Goal: Transaction & Acquisition: Purchase product/service

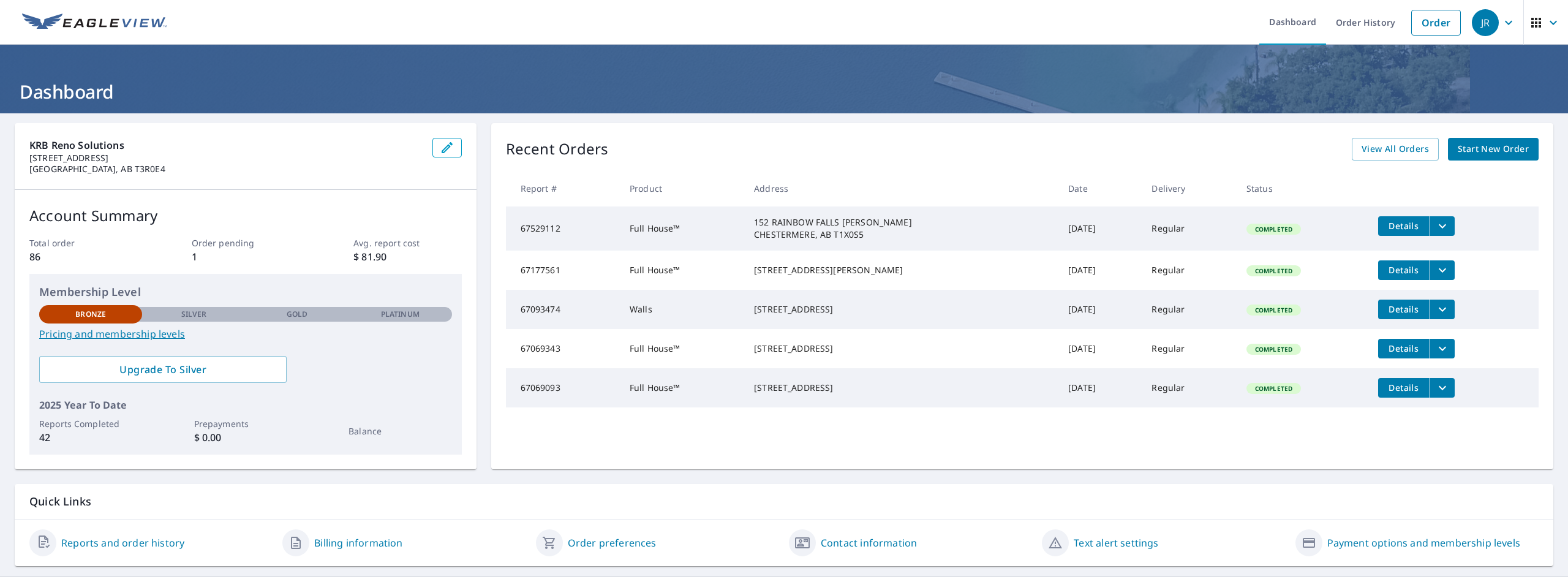
click at [1505, 150] on span "Start New Order" at bounding box center [1493, 149] width 71 height 15
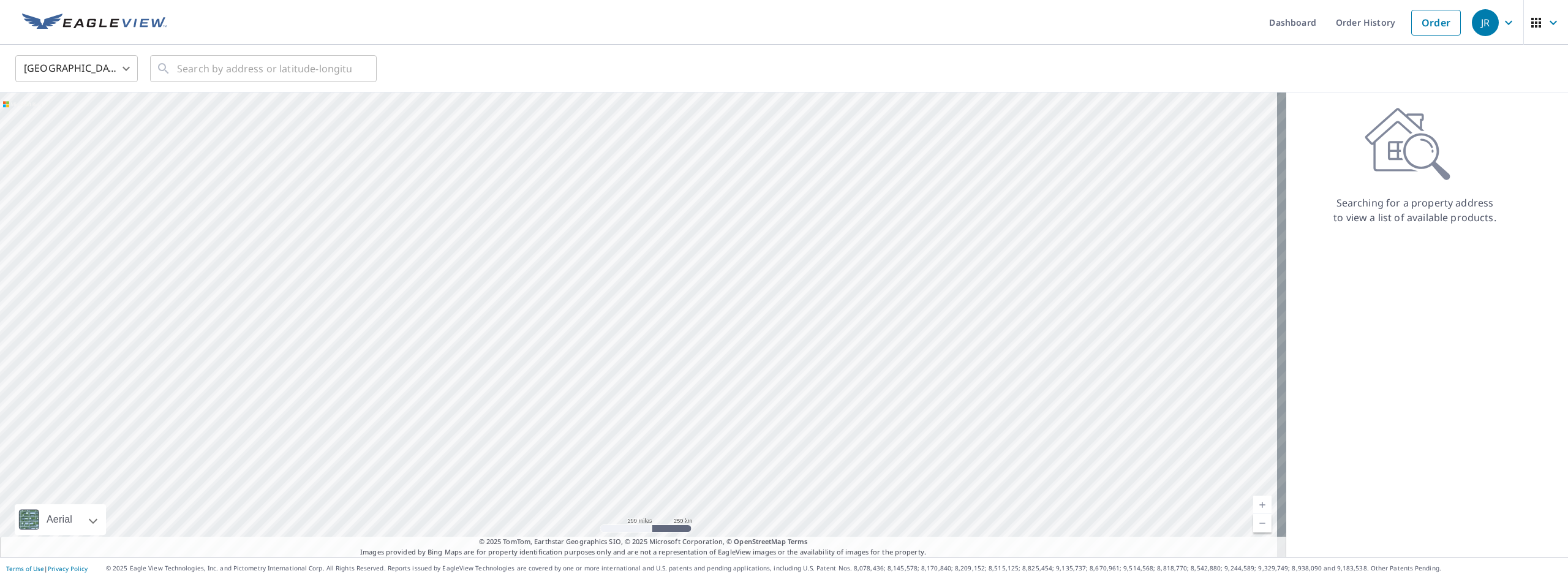
click at [127, 72] on body "[PERSON_NAME] Dashboard Order History Order JR United States US ​ ​ Aerial Road…" at bounding box center [784, 289] width 1568 height 579
click at [77, 118] on li "[GEOGRAPHIC_DATA]" at bounding box center [76, 123] width 123 height 22
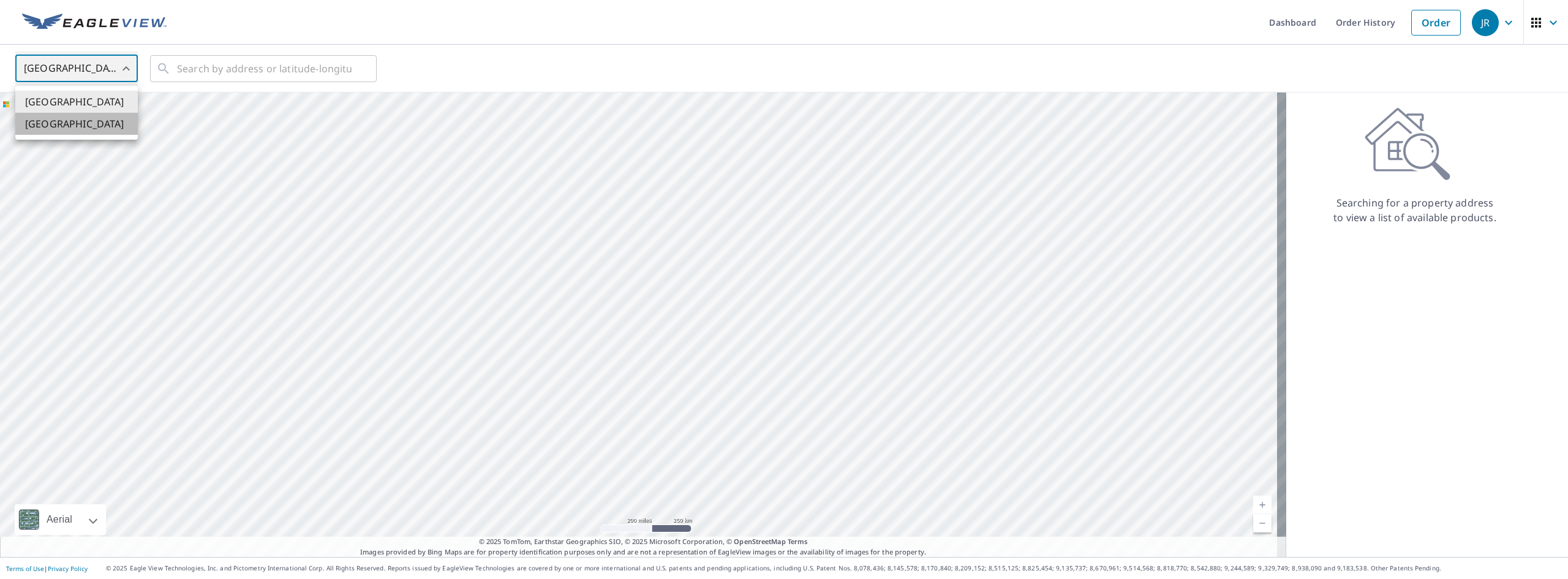
type input "CA"
click at [226, 63] on input "text" at bounding box center [265, 69] width 175 height 35
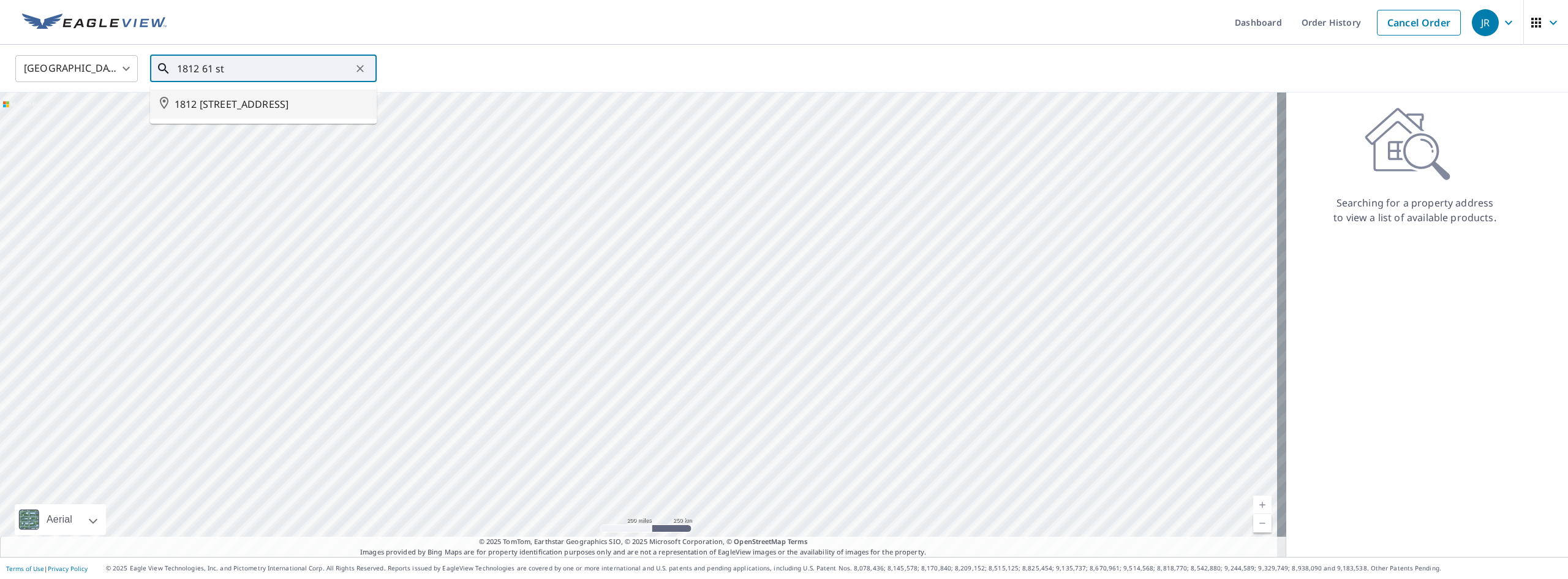
click at [236, 102] on span "1812 [STREET_ADDRESS]" at bounding box center [271, 104] width 192 height 14
type input "1812 [STREET_ADDRESS]"
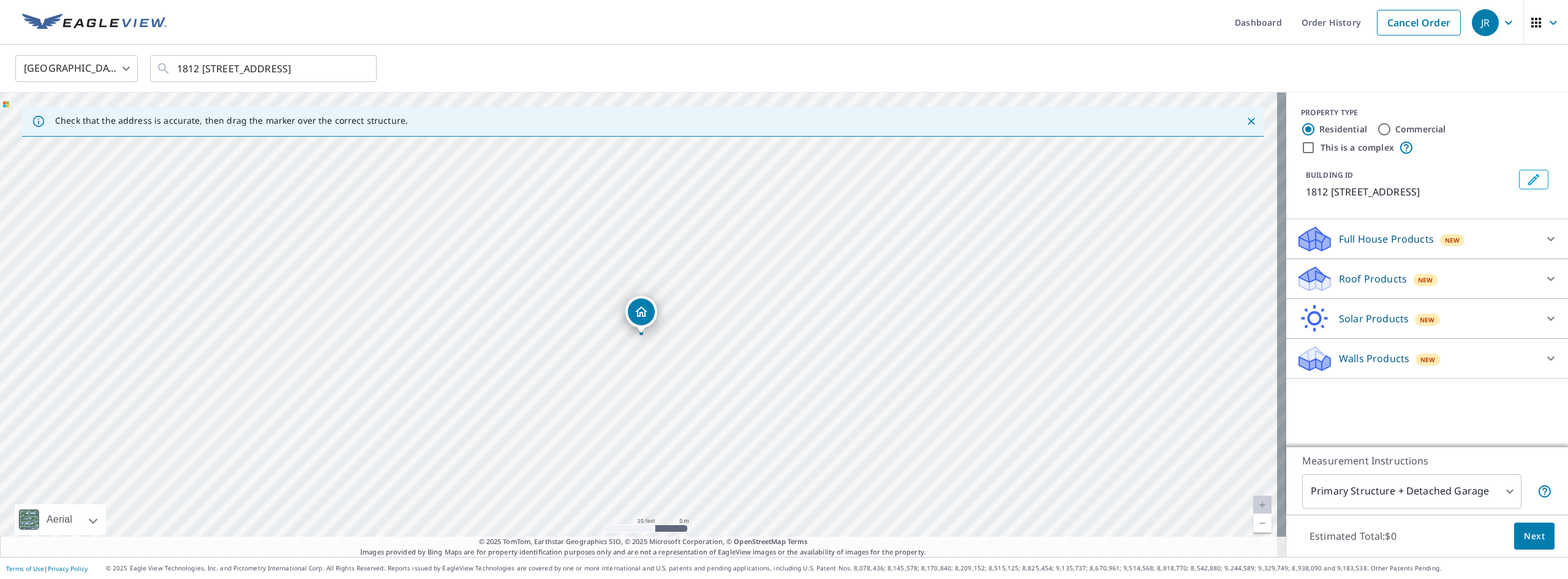
drag, startPoint x: 659, startPoint y: 324, endPoint x: 692, endPoint y: 366, distance: 53.4
click at [692, 366] on div "1812 [STREET_ADDRESS]" at bounding box center [643, 324] width 1286 height 465
click at [1486, 278] on div "Roof Products New" at bounding box center [1416, 279] width 240 height 29
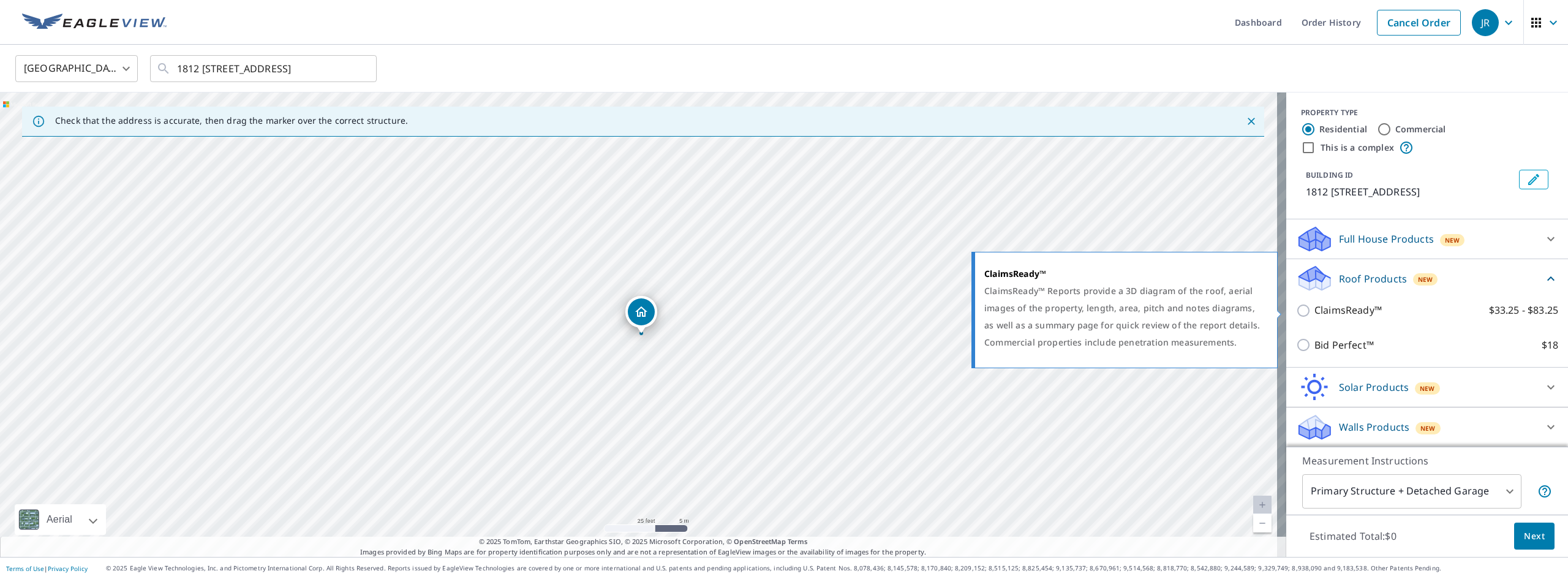
click at [1352, 314] on p "ClaimsReady™" at bounding box center [1348, 310] width 67 height 15
click at [1315, 314] on input "ClaimsReady™ $33.25 - $83.25" at bounding box center [1305, 310] width 18 height 14
checkbox input "true"
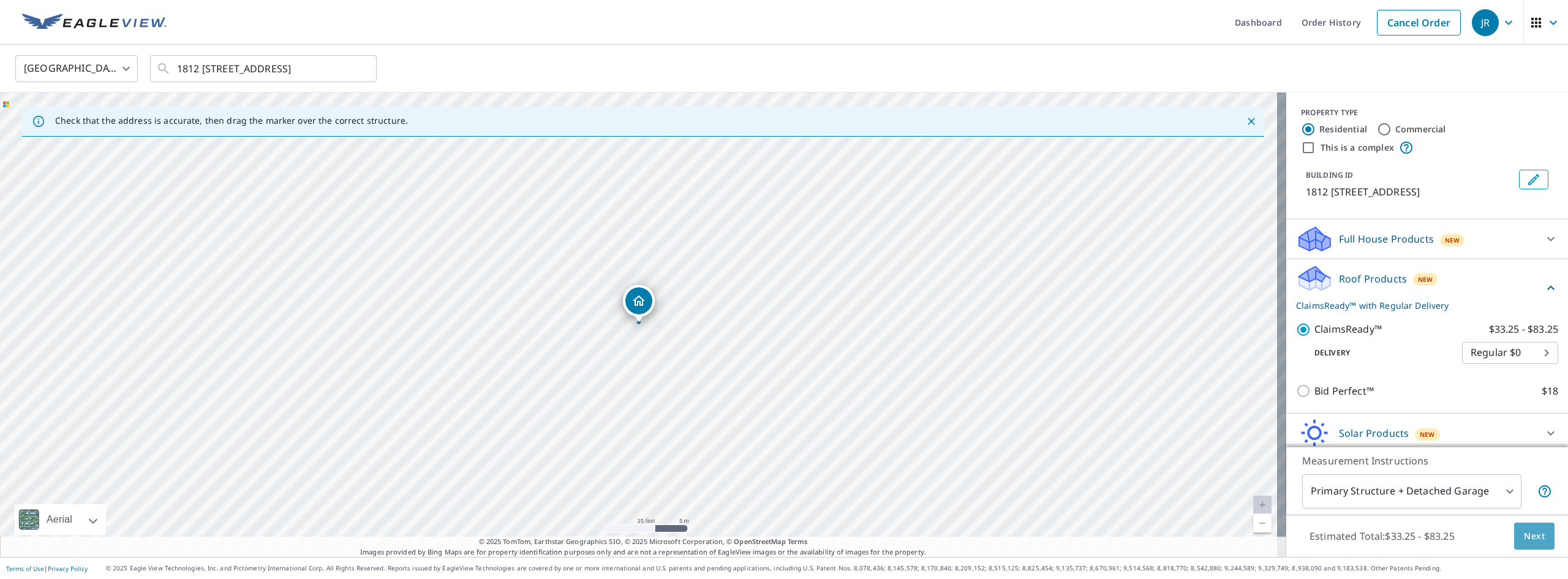
click at [1530, 538] on span "Next" at bounding box center [1534, 536] width 21 height 15
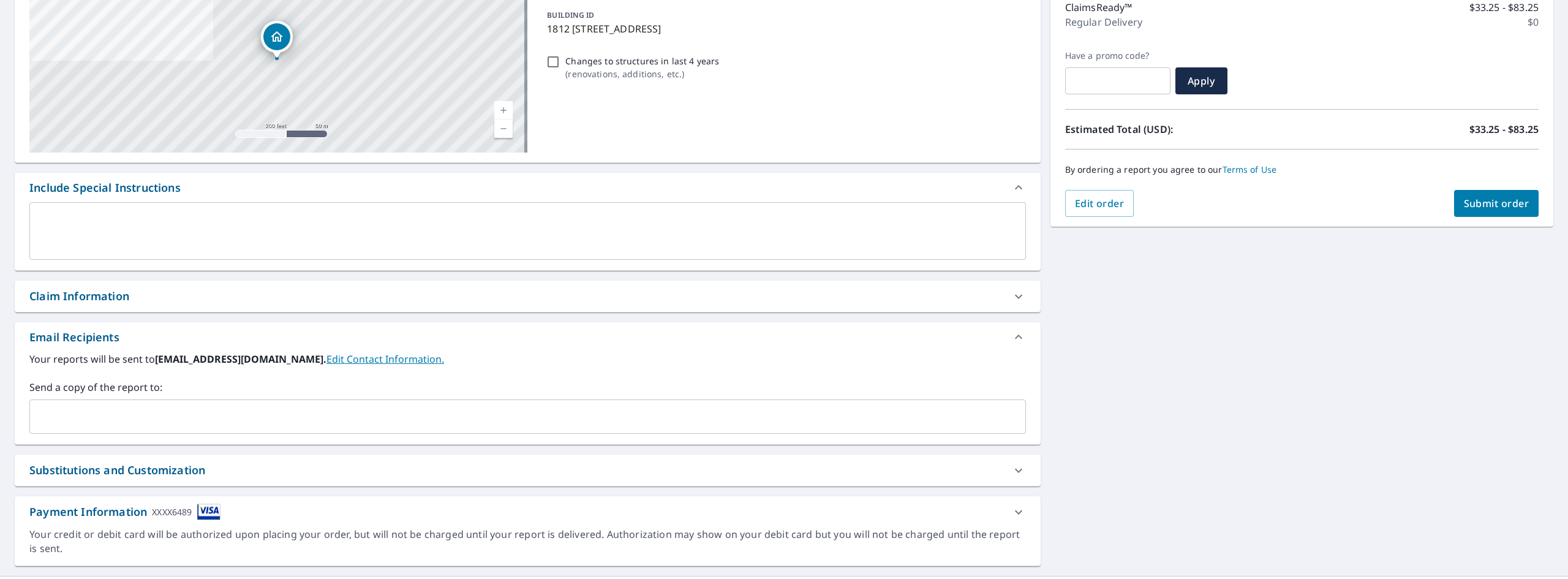
scroll to position [183, 0]
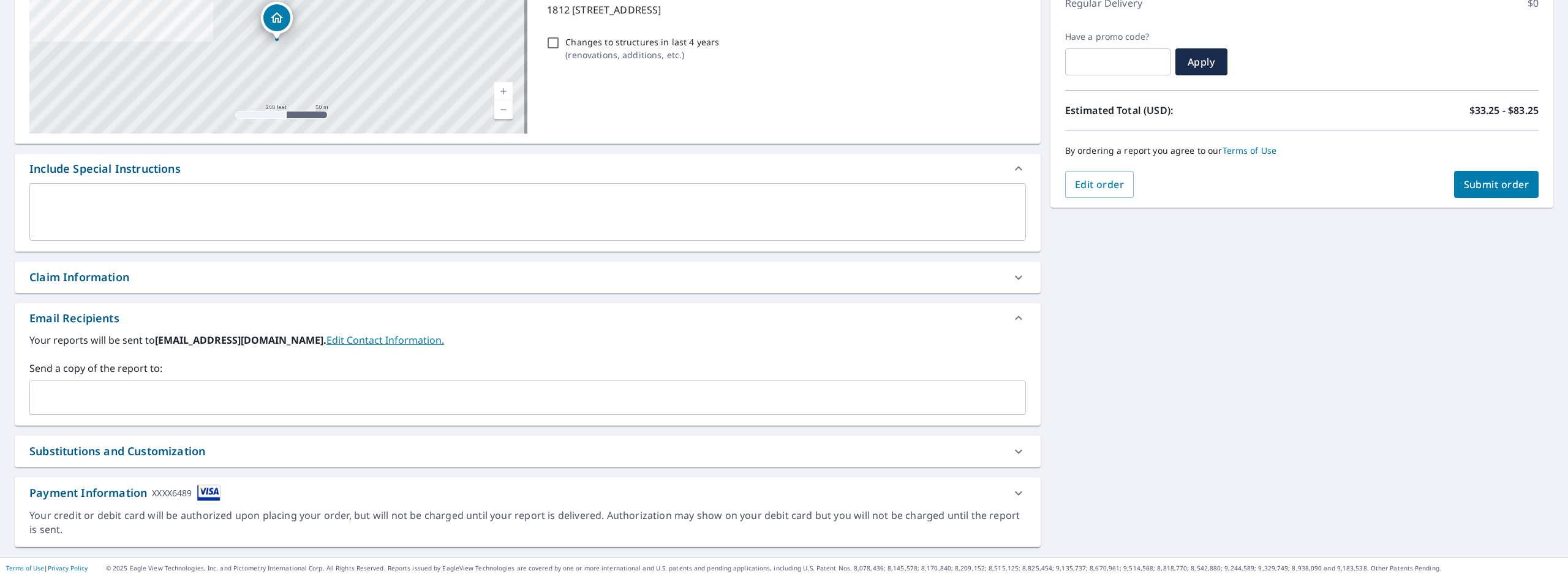
click at [114, 277] on div "Claim Information" at bounding box center [79, 277] width 100 height 16
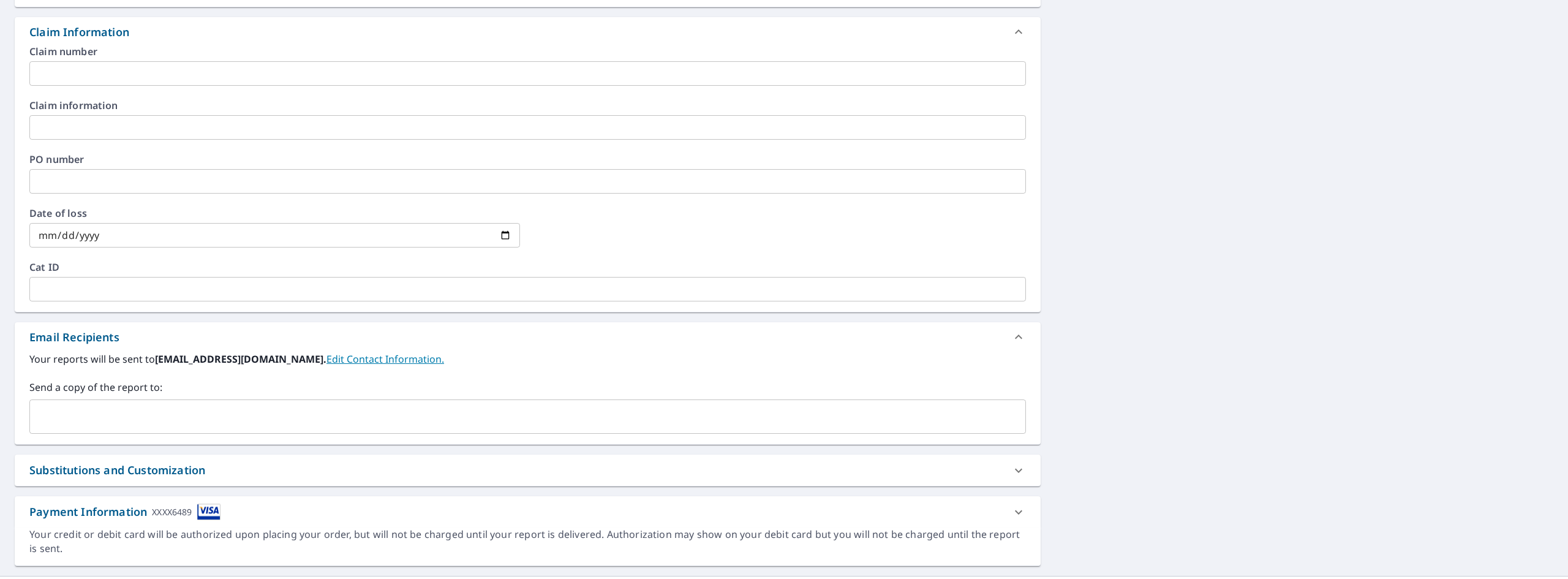
scroll to position [428, 0]
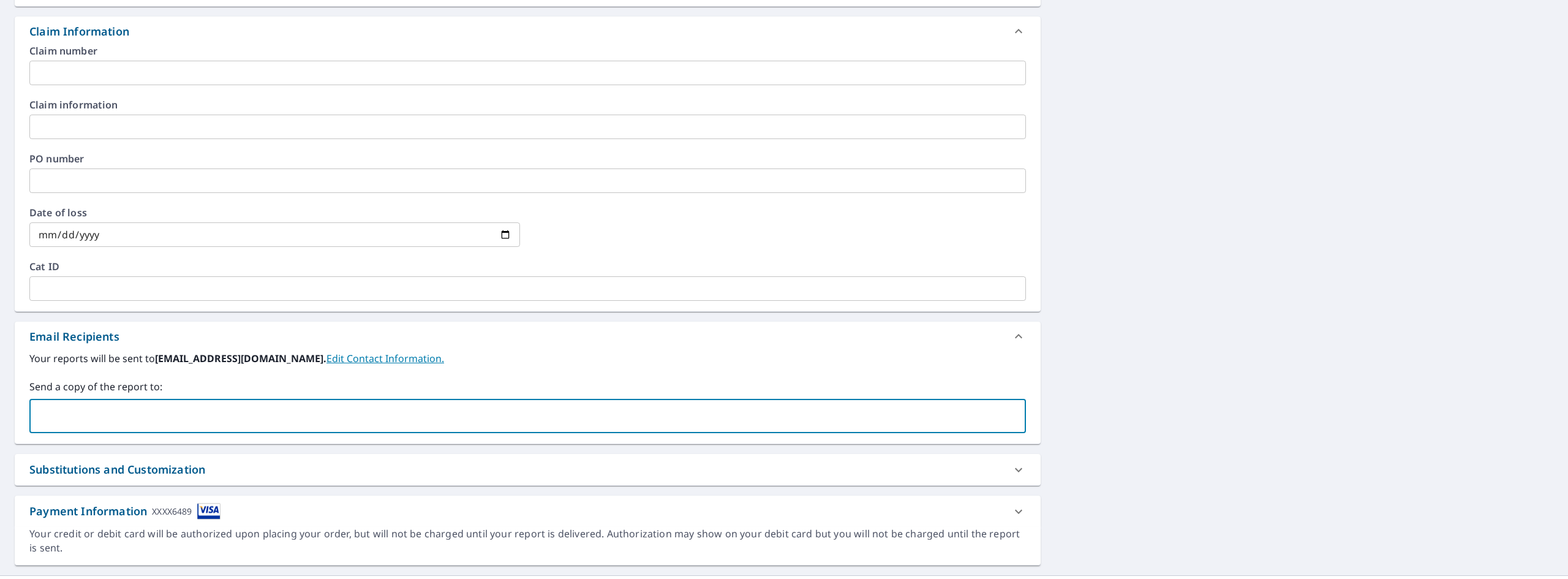
click at [82, 412] on input "text" at bounding box center [519, 416] width 968 height 23
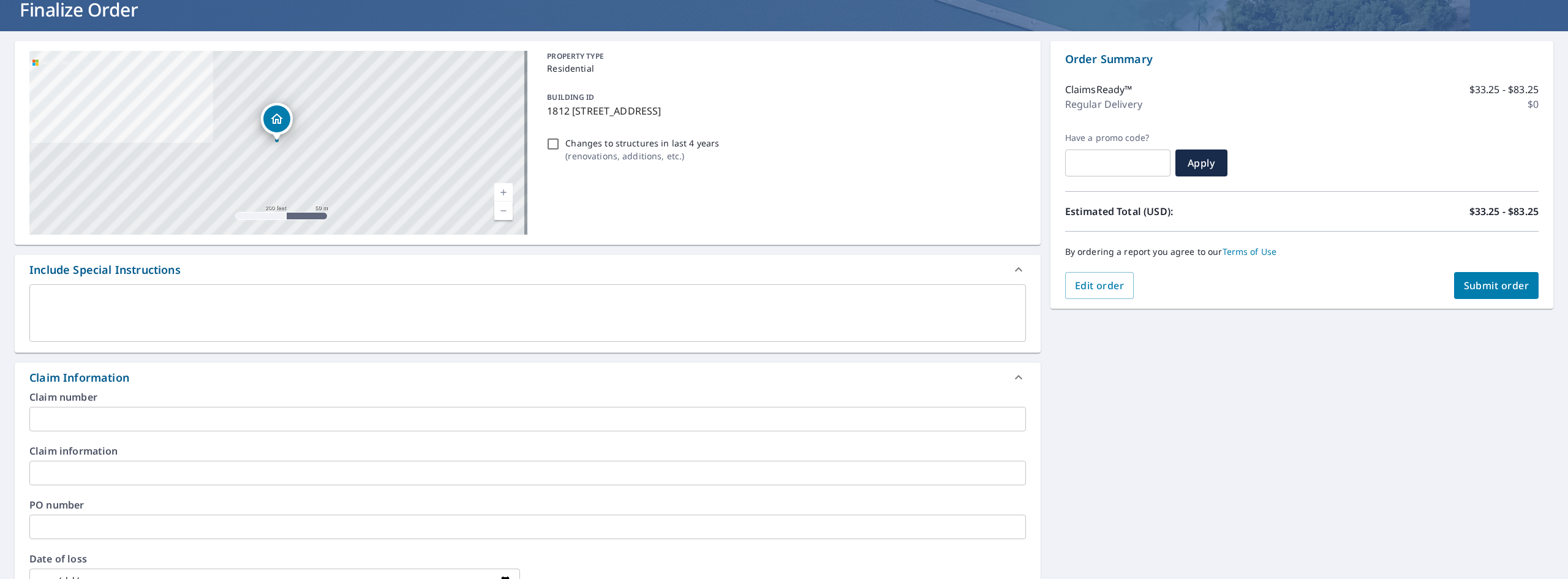
scroll to position [0, 0]
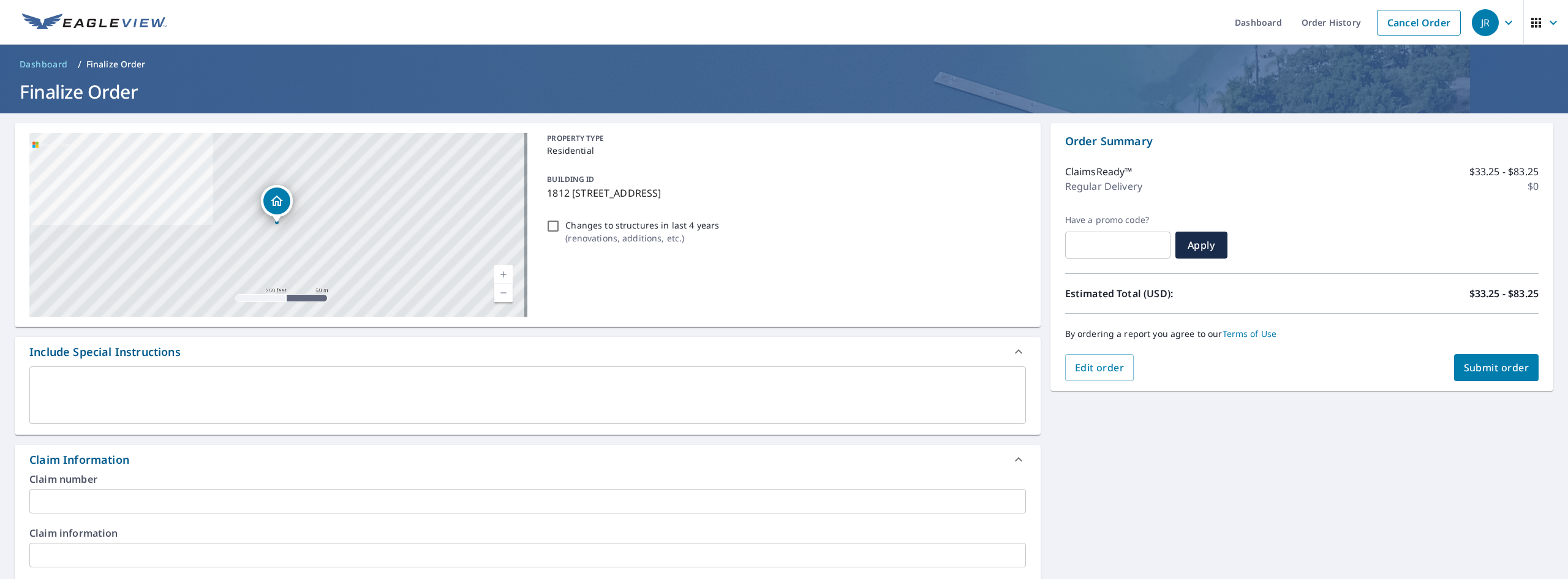
type input "[PERSON_NAME][EMAIL_ADDRESS][DOMAIN_NAME]"
click at [1498, 369] on span "Submit order" at bounding box center [1497, 367] width 65 height 13
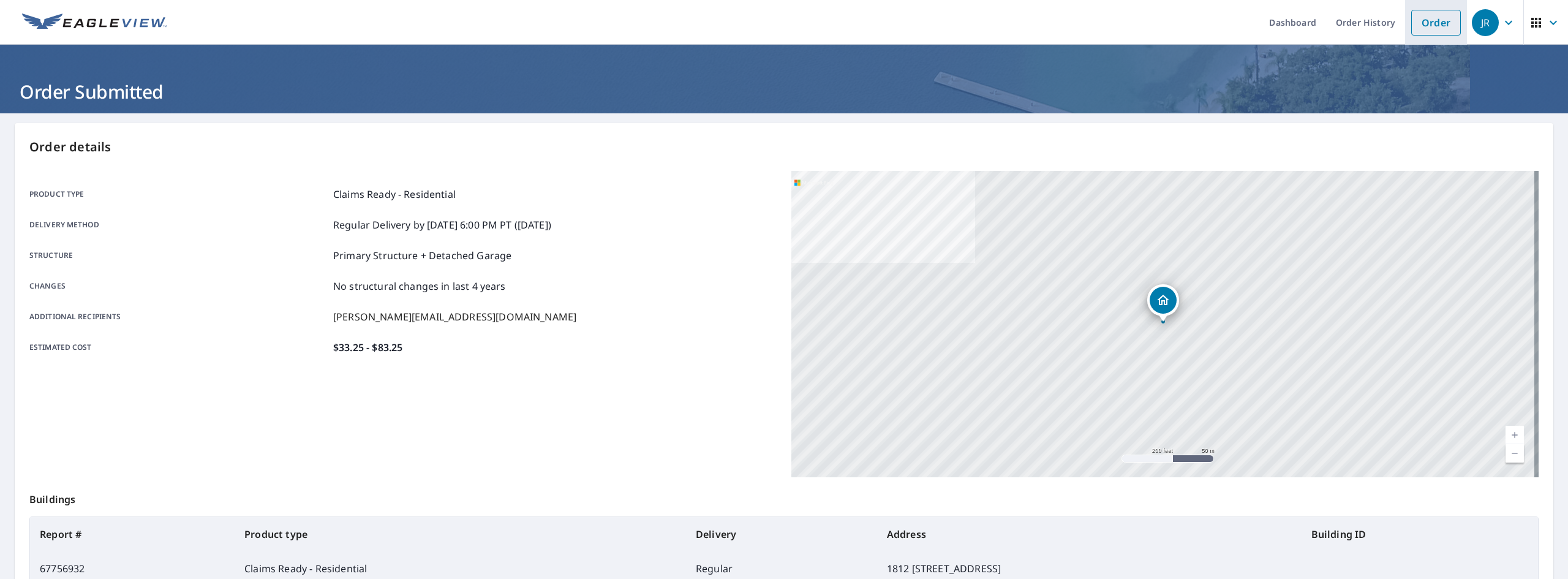
click at [1428, 24] on link "Order" at bounding box center [1436, 23] width 50 height 26
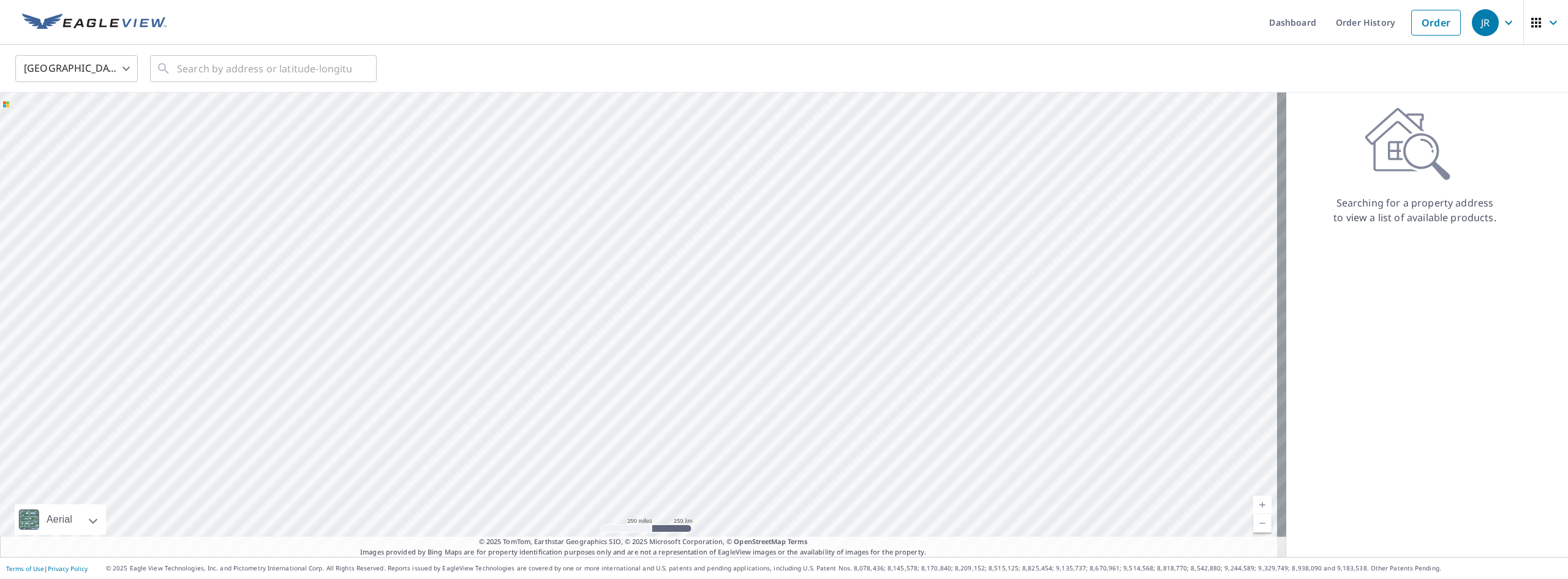
click at [117, 71] on body "[PERSON_NAME] Dashboard Order History Order JR United States US ​ ​ Aerial Road…" at bounding box center [784, 289] width 1568 height 579
click at [99, 119] on li "[GEOGRAPHIC_DATA]" at bounding box center [76, 123] width 123 height 22
type input "CA"
click at [230, 54] on input "text" at bounding box center [265, 69] width 175 height 35
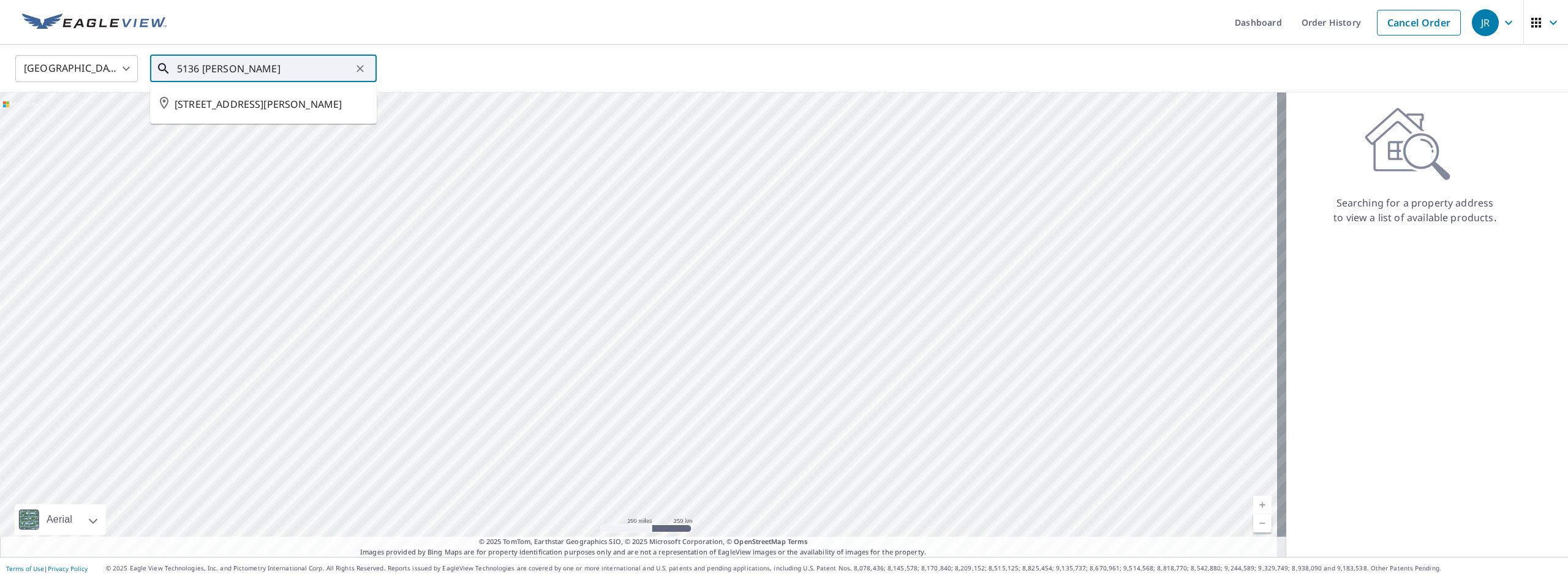
click at [241, 108] on span "[STREET_ADDRESS][PERSON_NAME]" at bounding box center [271, 104] width 192 height 14
type input "[STREET_ADDRESS][PERSON_NAME]"
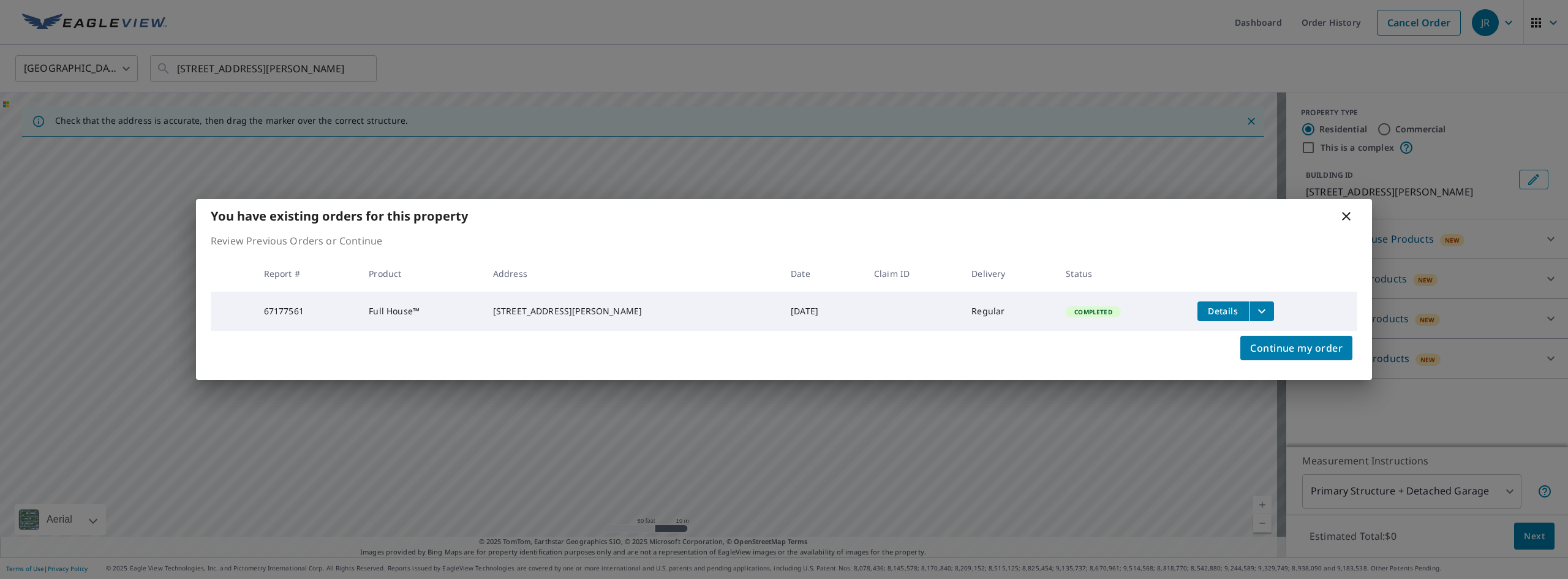
click at [1345, 209] on icon at bounding box center [1346, 216] width 14 height 14
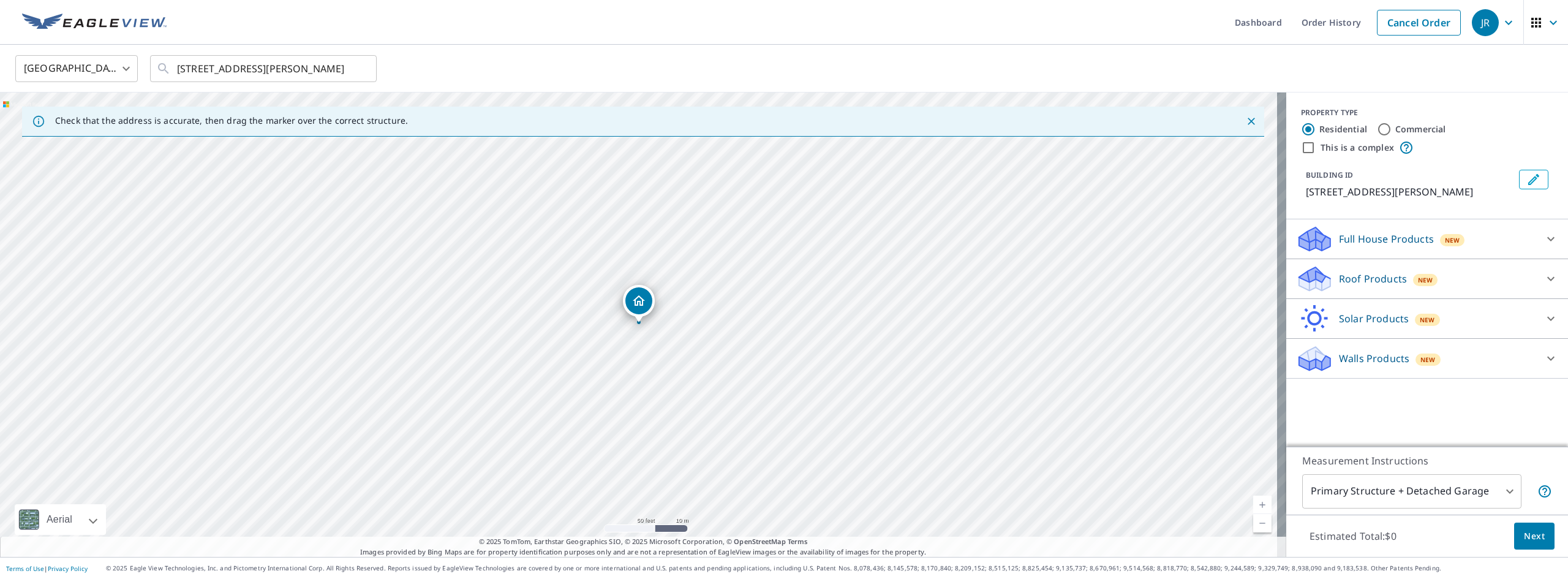
click at [1417, 240] on p "Full House Products" at bounding box center [1386, 238] width 95 height 14
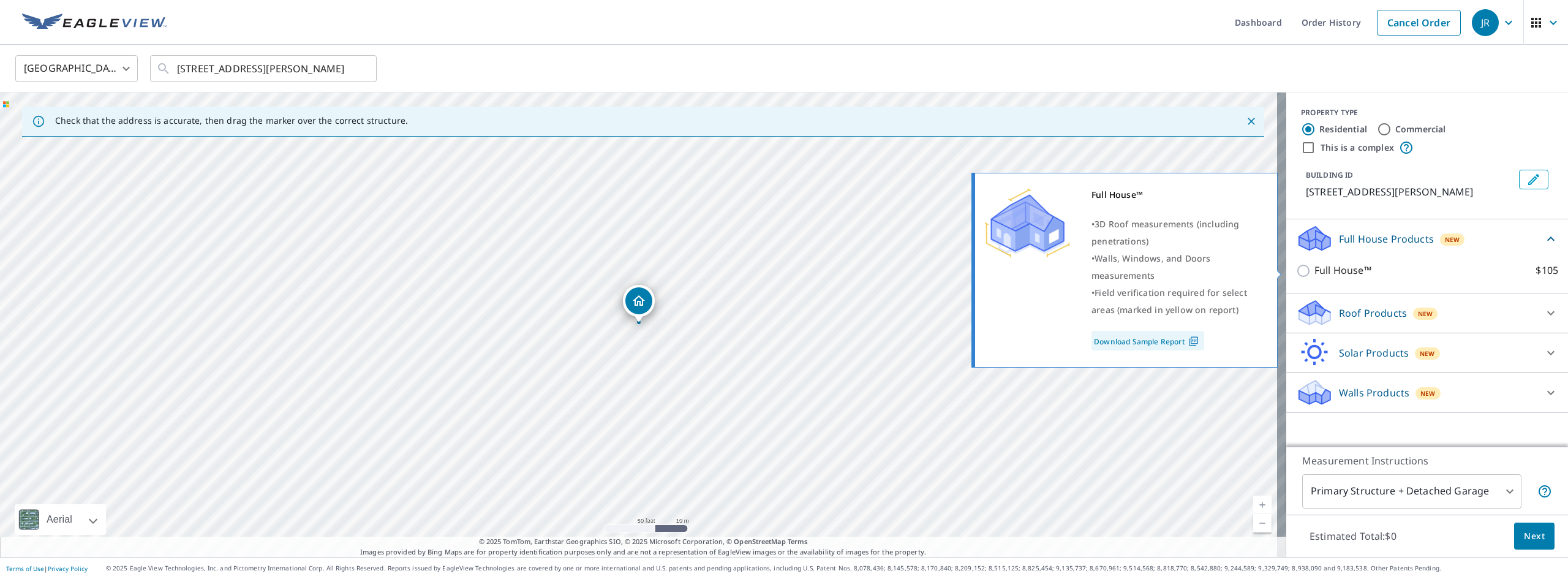
click at [1315, 267] on p "Full House™" at bounding box center [1343, 270] width 57 height 15
click at [1308, 267] on input "Full House™ $105" at bounding box center [1305, 270] width 18 height 14
checkbox input "true"
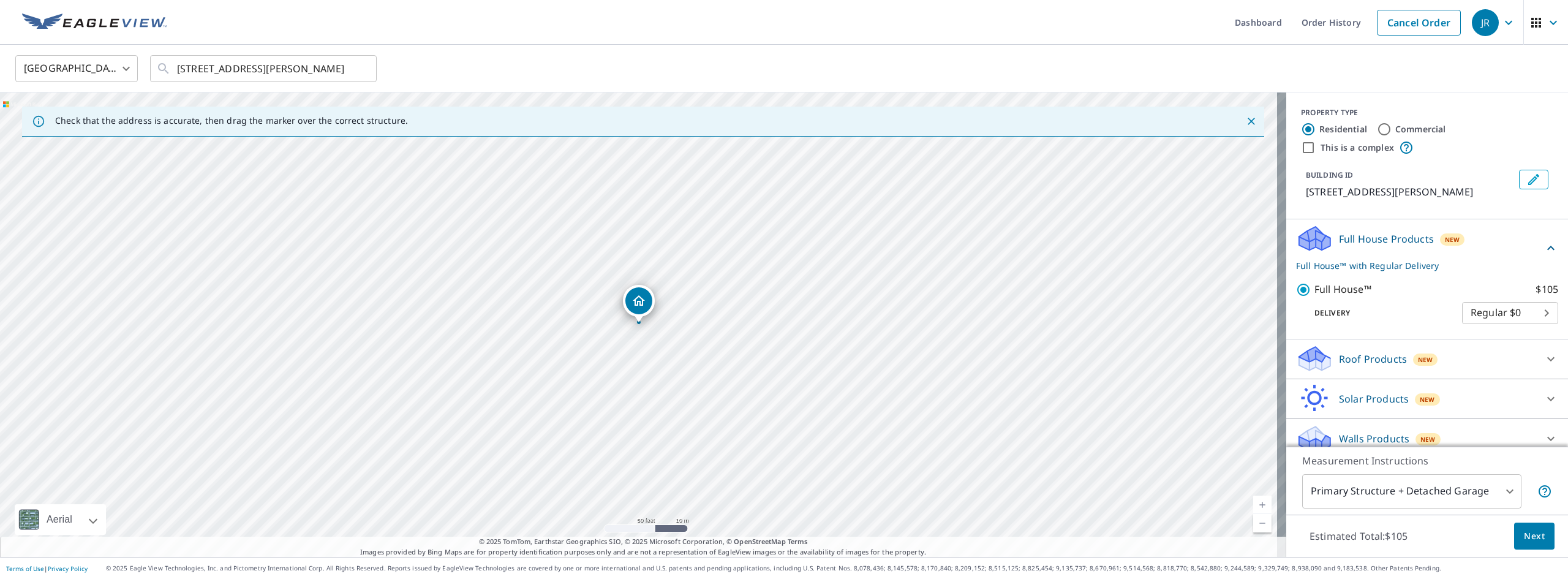
click at [1528, 536] on span "Next" at bounding box center [1534, 536] width 21 height 15
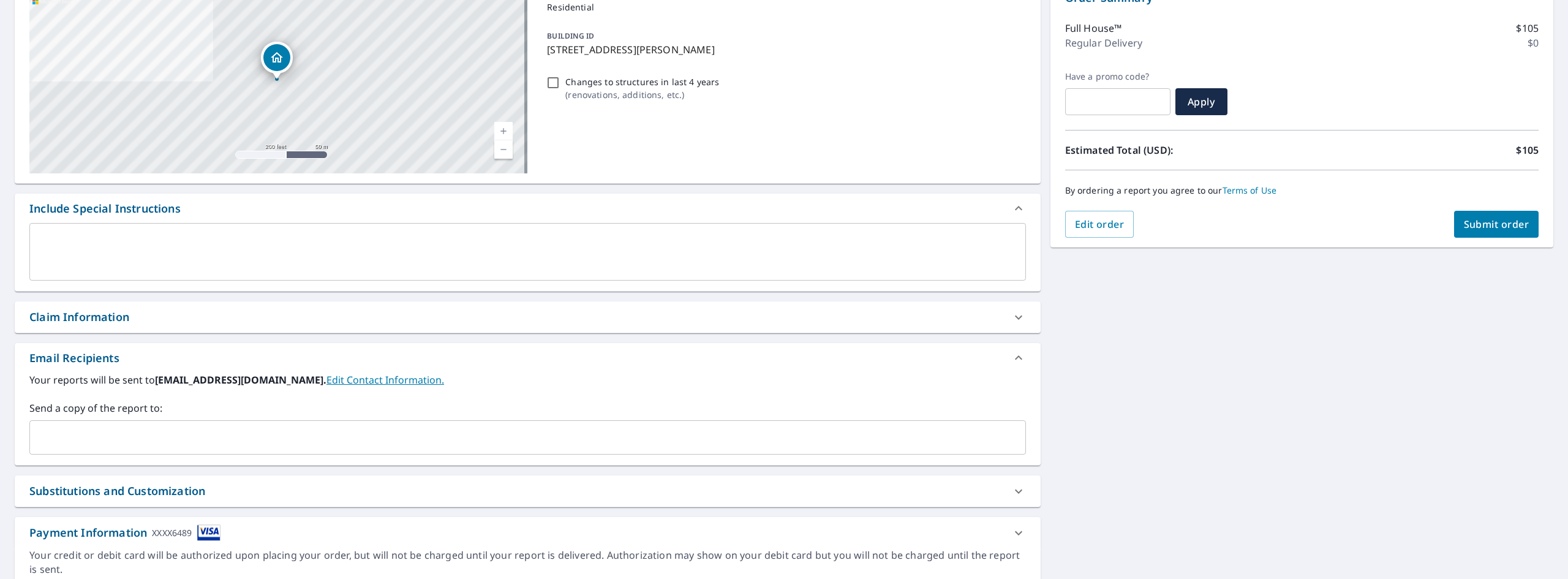
scroll to position [183, 0]
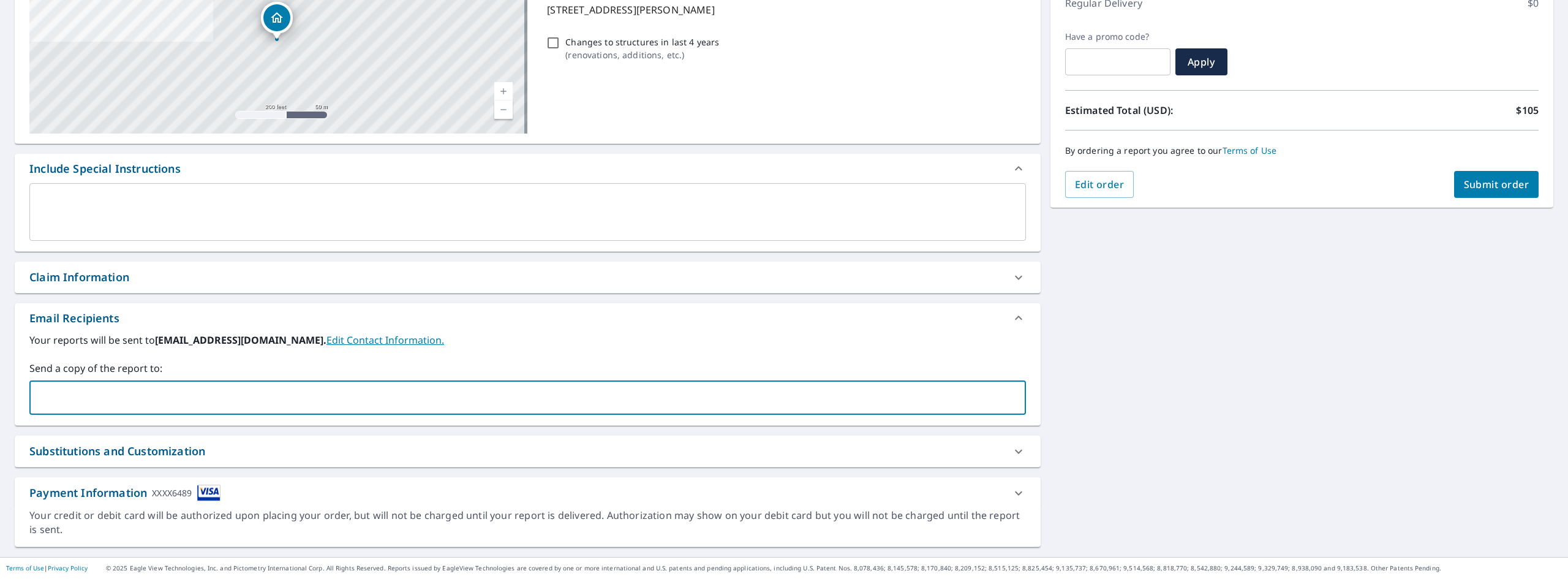
click at [89, 400] on input "text" at bounding box center [519, 397] width 968 height 23
type input "[PERSON_NAME][EMAIL_ADDRESS][DOMAIN_NAME]"
click at [1493, 190] on span "Submit order" at bounding box center [1497, 184] width 65 height 13
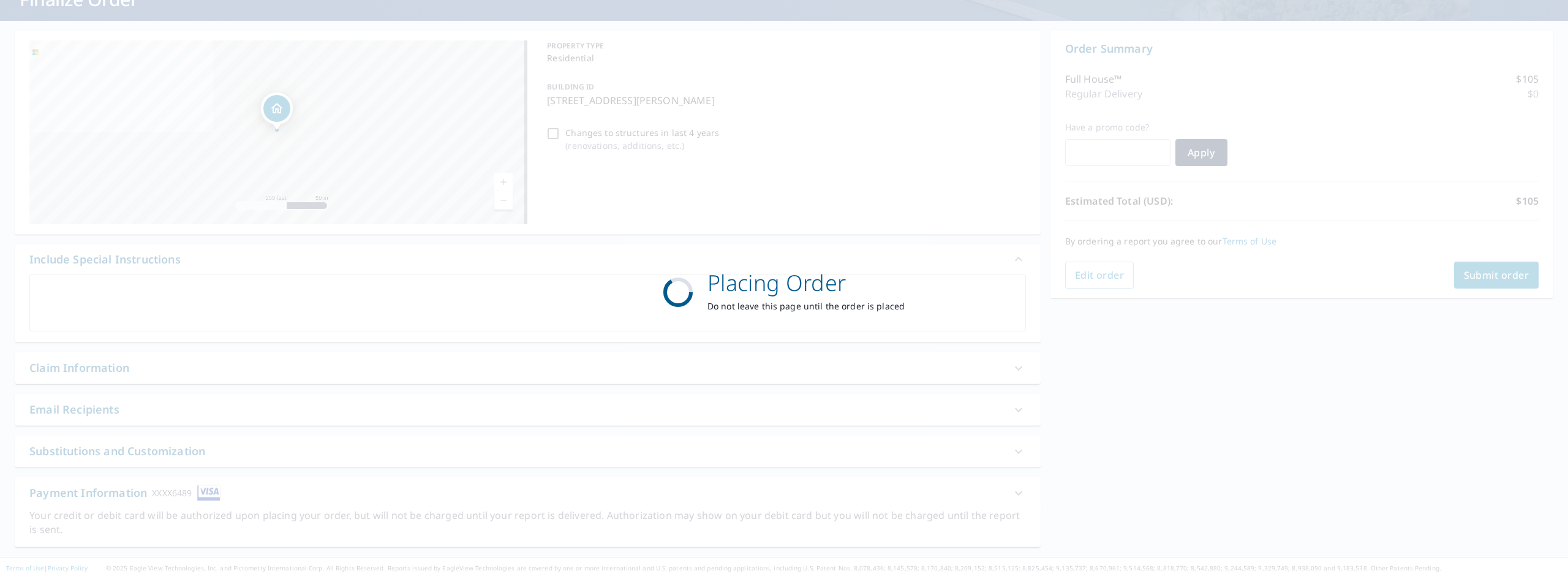
scroll to position [92, 0]
